Goal: Task Accomplishment & Management: Use online tool/utility

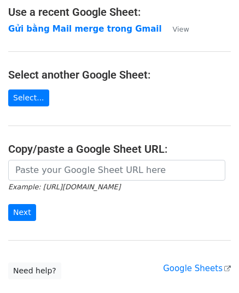
scroll to position [139, 0]
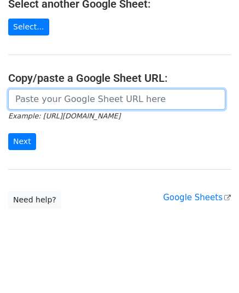
click at [95, 103] on input "url" at bounding box center [116, 99] width 217 height 21
paste input "[URL][DOMAIN_NAME]"
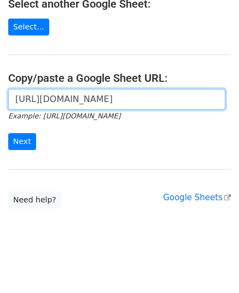
scroll to position [0, 321]
type input "[URL][DOMAIN_NAME]"
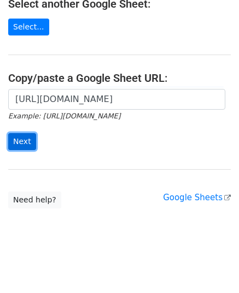
click at [29, 139] on input "Next" at bounding box center [22, 141] width 28 height 17
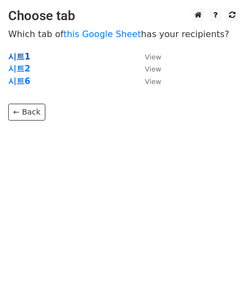
click at [16, 58] on strong "시트1" at bounding box center [19, 57] width 22 height 10
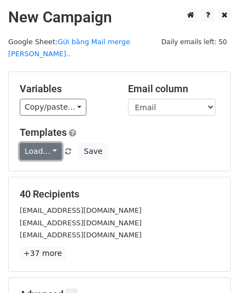
click at [51, 143] on link "Load..." at bounding box center [41, 151] width 42 height 17
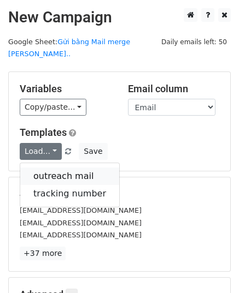
click at [58, 168] on link "outreach mail" at bounding box center [69, 176] width 99 height 17
